Goal: Information Seeking & Learning: Learn about a topic

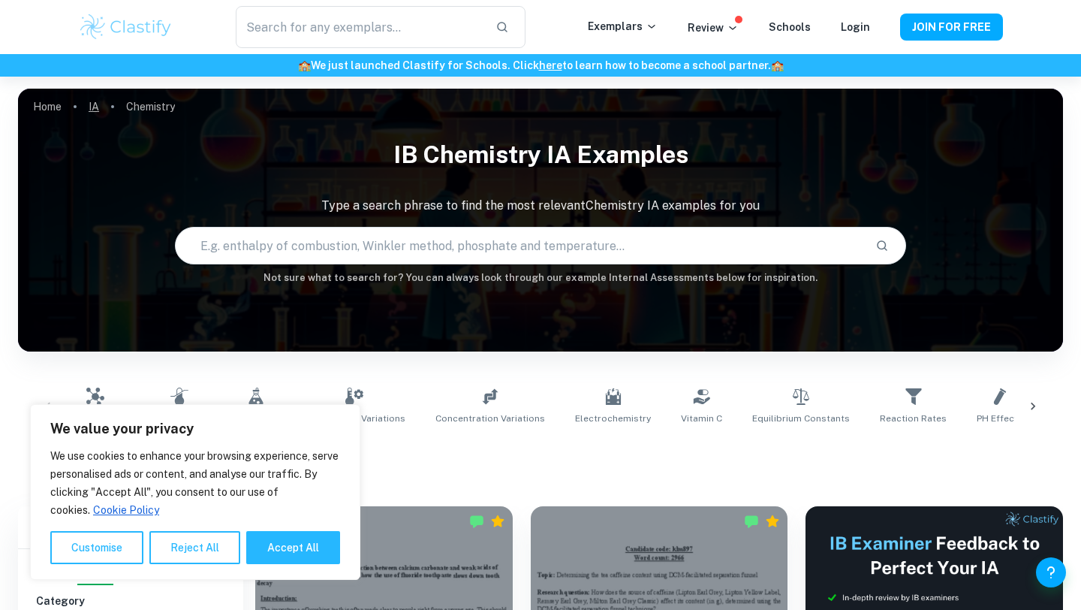
click at [92, 102] on link "IA" at bounding box center [94, 106] width 11 height 21
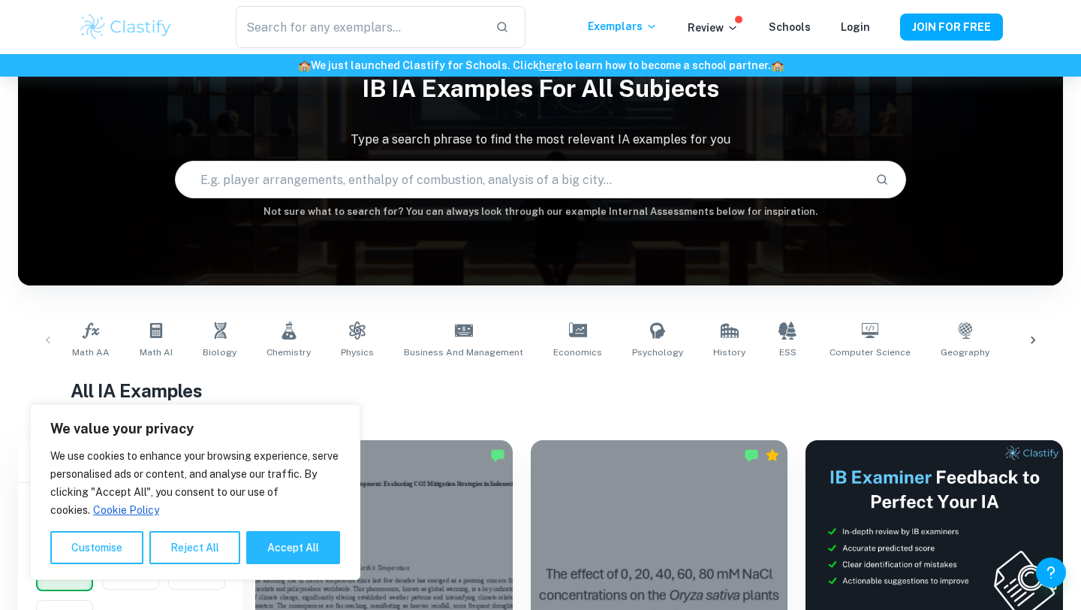
scroll to position [89, 0]
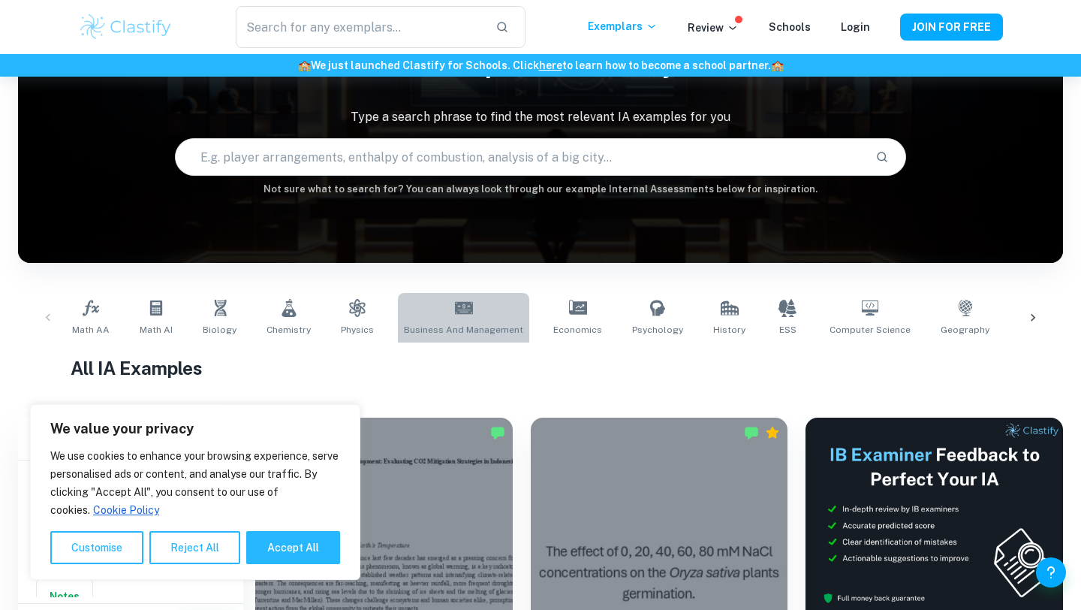
click at [468, 300] on link "Business and Management" at bounding box center [463, 318] width 131 height 50
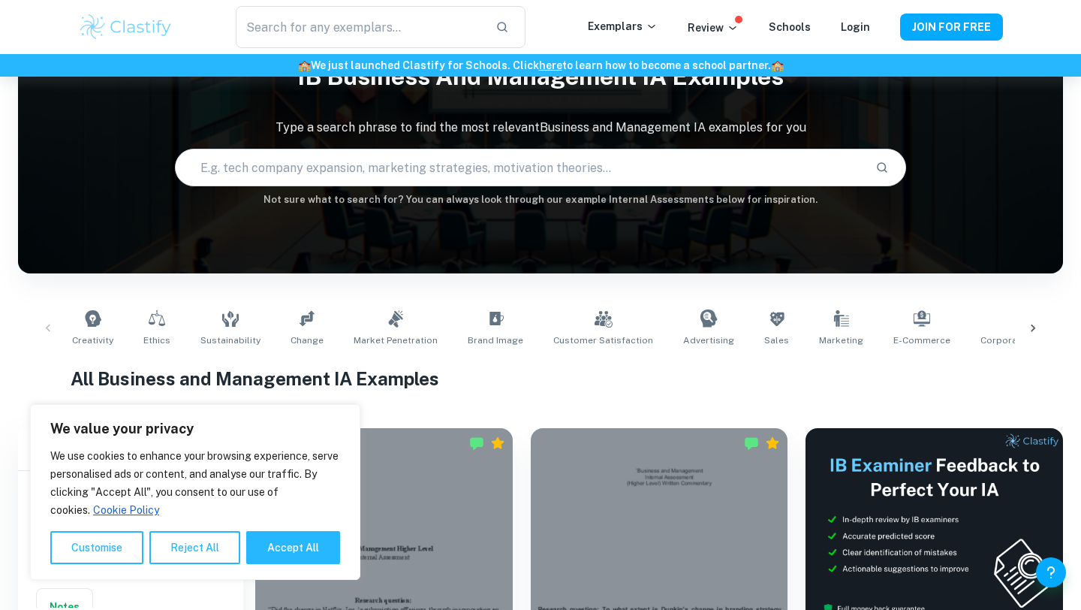
scroll to position [86, 0]
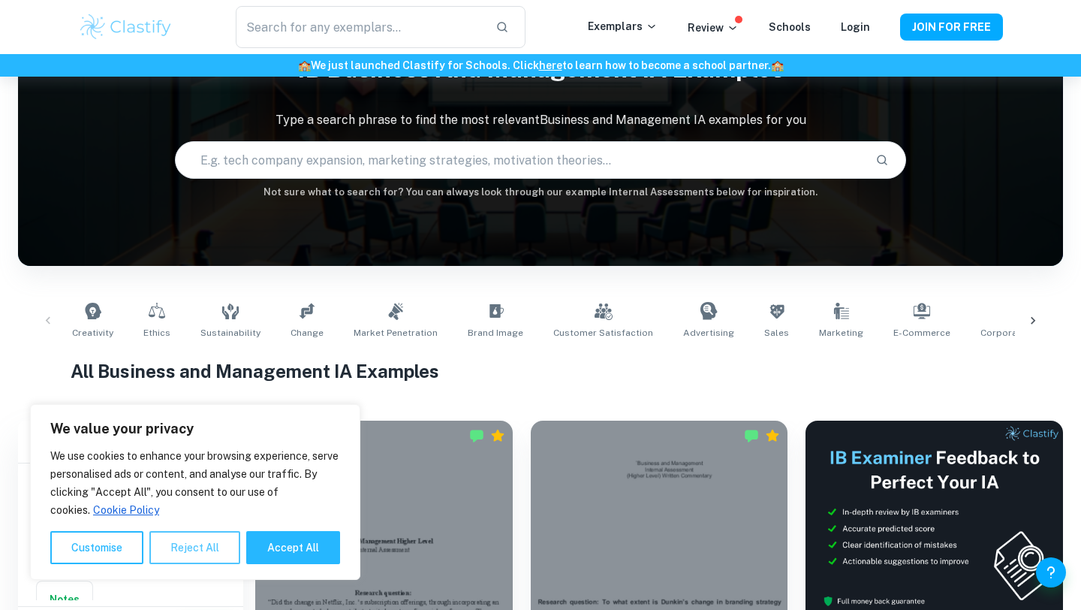
click at [188, 550] on button "Reject All" at bounding box center [194, 547] width 91 height 33
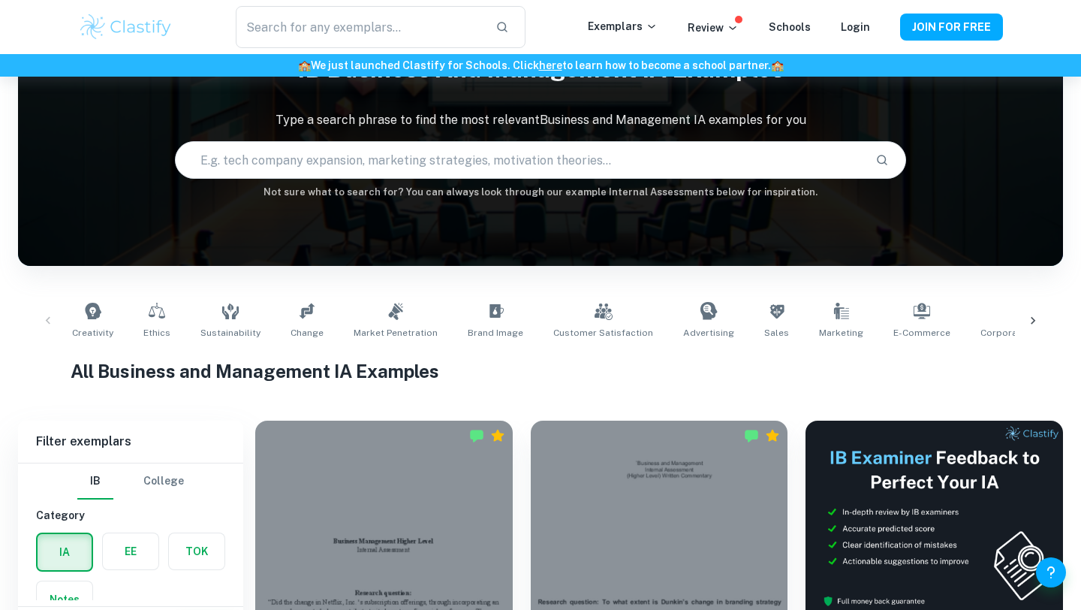
click at [421, 167] on input "text" at bounding box center [520, 160] width 688 height 42
type input "Nintendo"
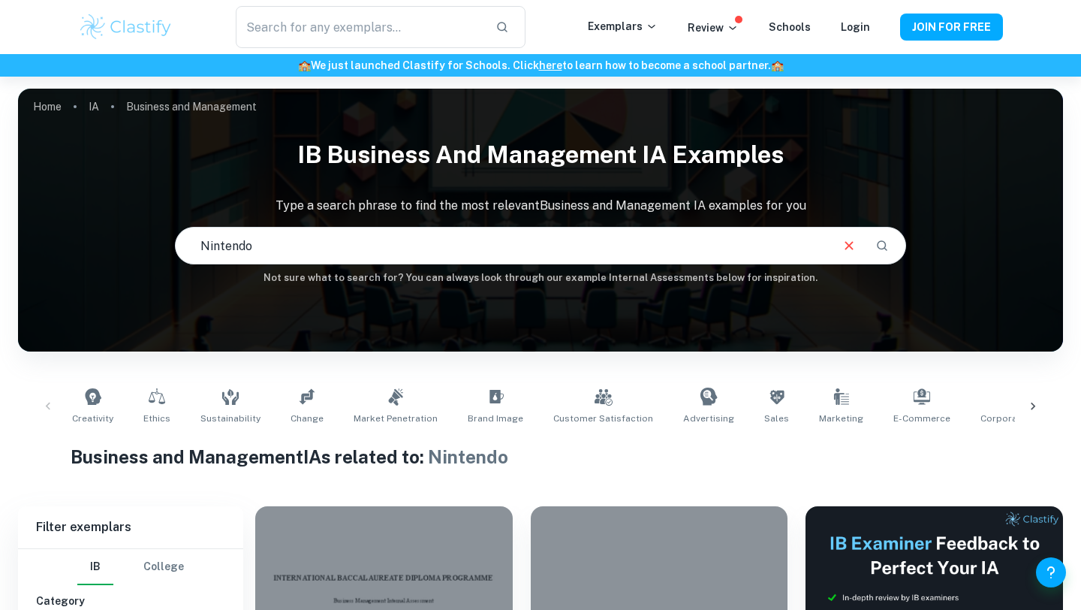
click at [264, 240] on input "Nintendo" at bounding box center [502, 245] width 653 height 42
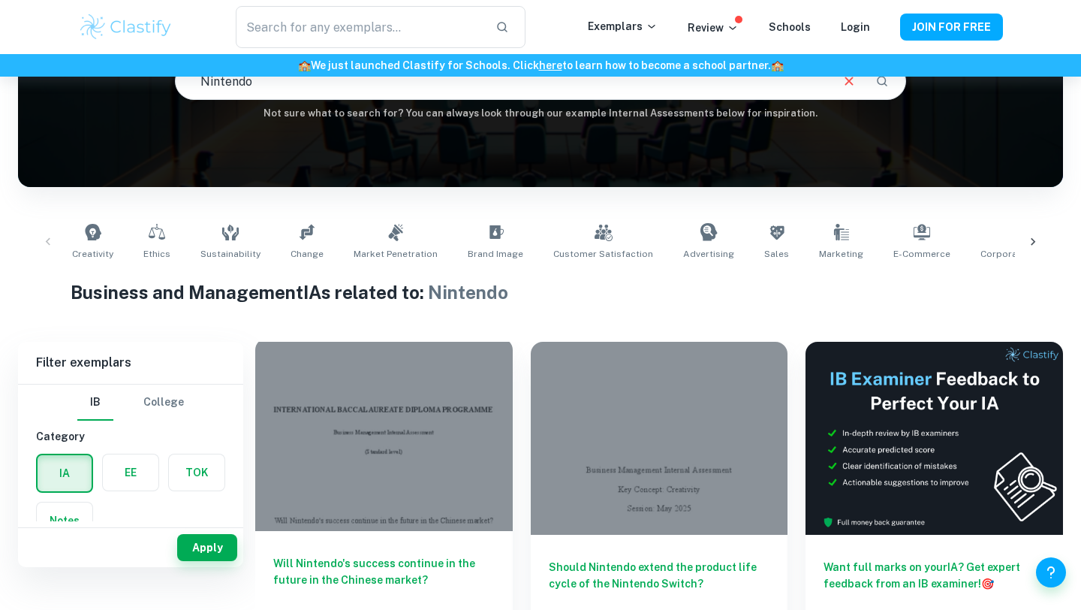
scroll to position [176, 0]
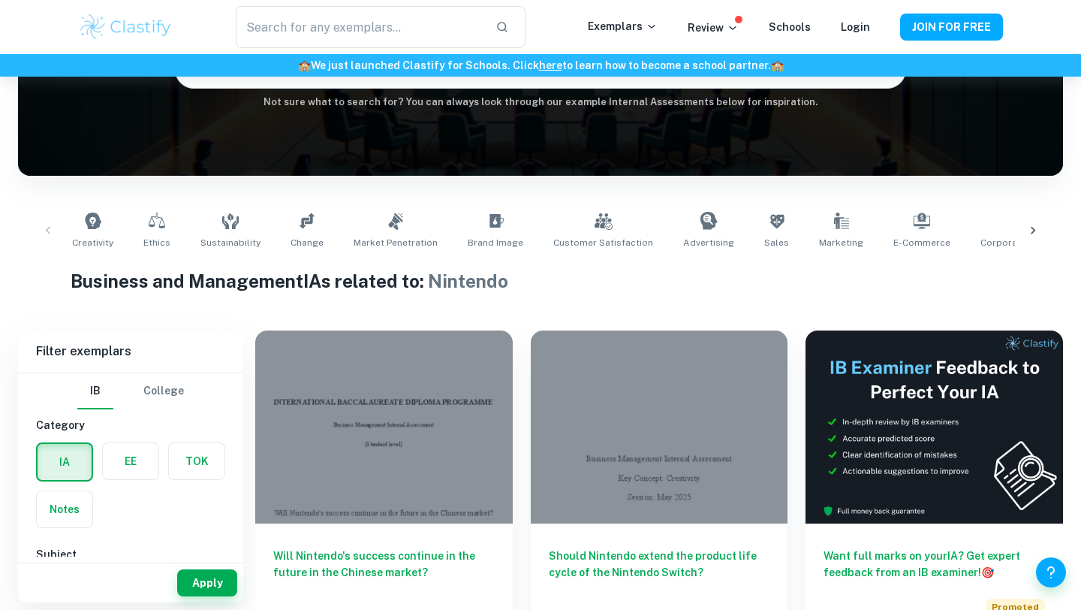
click at [409, 285] on h1 "Business and Management IAs related to: Nintendo" at bounding box center [541, 280] width 941 height 27
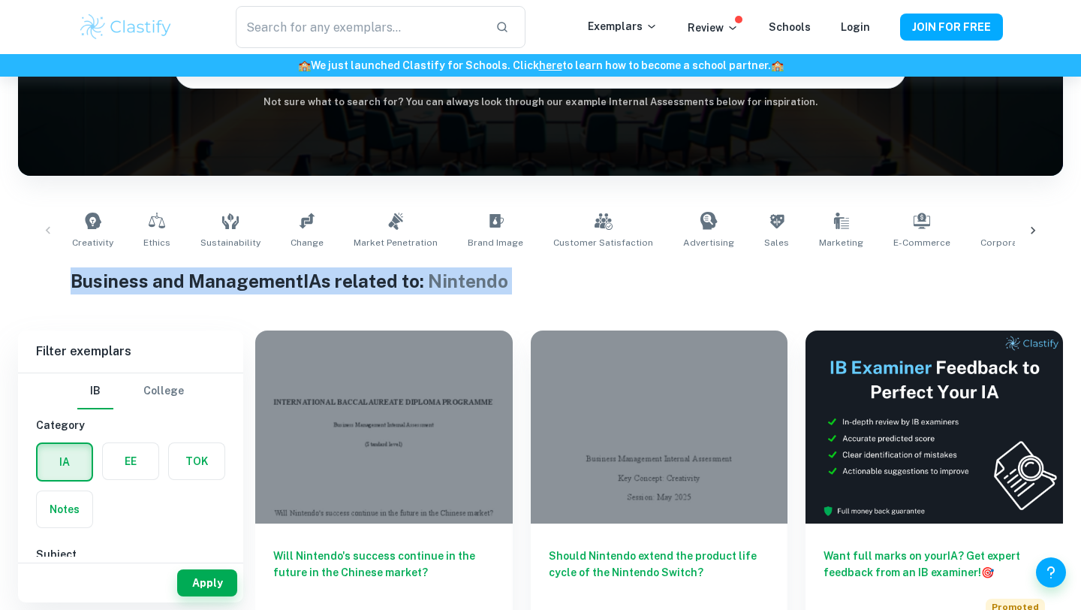
click at [409, 285] on h1 "Business and Management IAs related to: Nintendo" at bounding box center [541, 280] width 941 height 27
click at [437, 285] on span "Nintendo" at bounding box center [468, 280] width 80 height 21
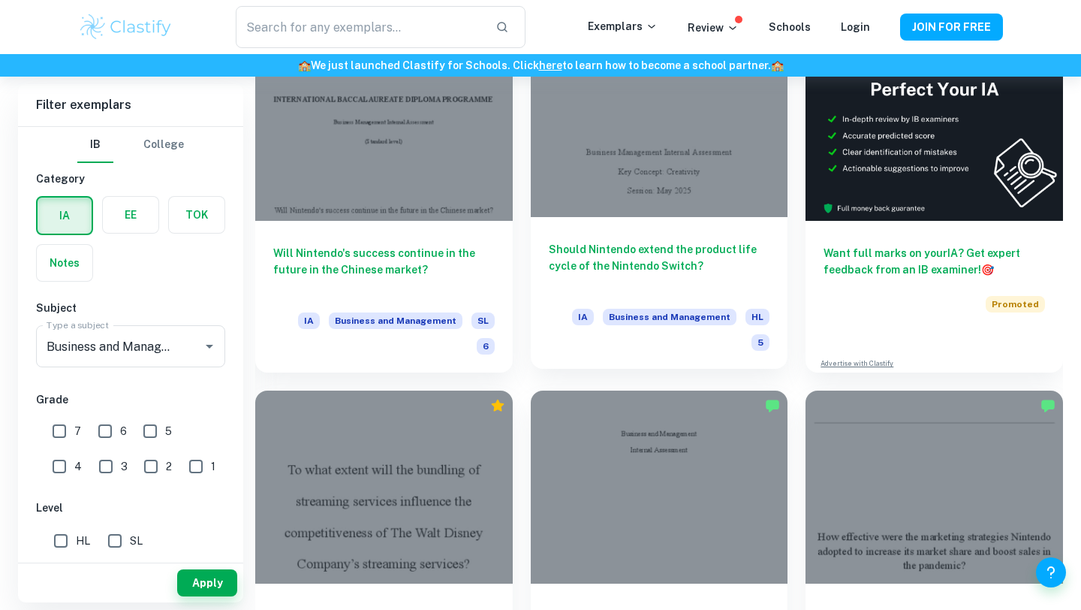
scroll to position [480, 0]
